Goal: Transaction & Acquisition: Obtain resource

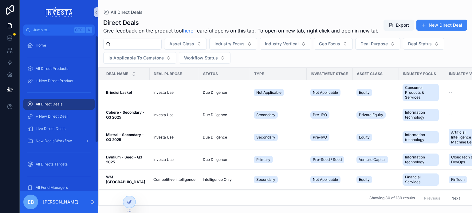
click at [122, 49] on input "scrollable content" at bounding box center [136, 44] width 50 height 9
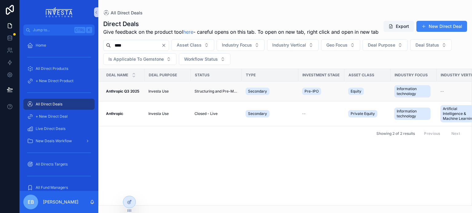
type input "****"
click at [128, 94] on strong "Anthropic Q3 2025" at bounding box center [122, 91] width 33 height 5
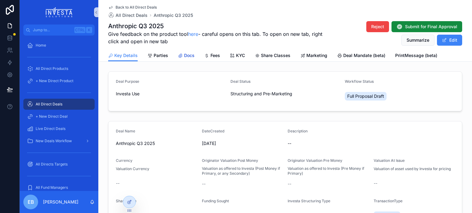
click at [187, 60] on link "Docs" at bounding box center [186, 56] width 17 height 12
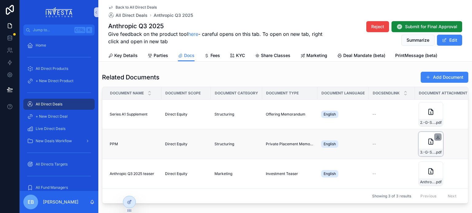
click at [439, 137] on icon "scrollable content" at bounding box center [437, 137] width 5 height 5
click at [439, 107] on icon "scrollable content" at bounding box center [437, 107] width 5 height 5
click at [350, 72] on div "Related Documents Add Document" at bounding box center [285, 78] width 366 height 12
click at [436, 138] on icon "scrollable content" at bounding box center [437, 137] width 5 height 5
click at [438, 139] on icon "scrollable content" at bounding box center [437, 138] width 3 height 1
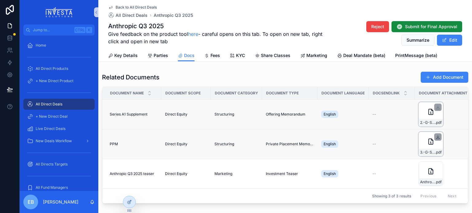
click at [438, 137] on icon "scrollable content" at bounding box center [438, 137] width 2 height 1
click at [436, 148] on div "3.-G-Squared-Opportunities-Fund-VII-LLC---PPM-(w-exhibits) .pdf" at bounding box center [430, 144] width 25 height 25
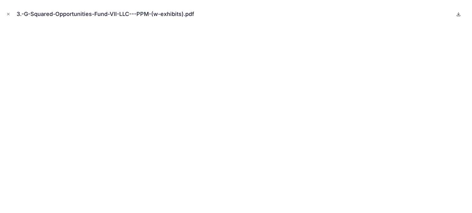
click at [459, 16] on icon at bounding box center [458, 15] width 3 height 1
